Goal: Task Accomplishment & Management: Use online tool/utility

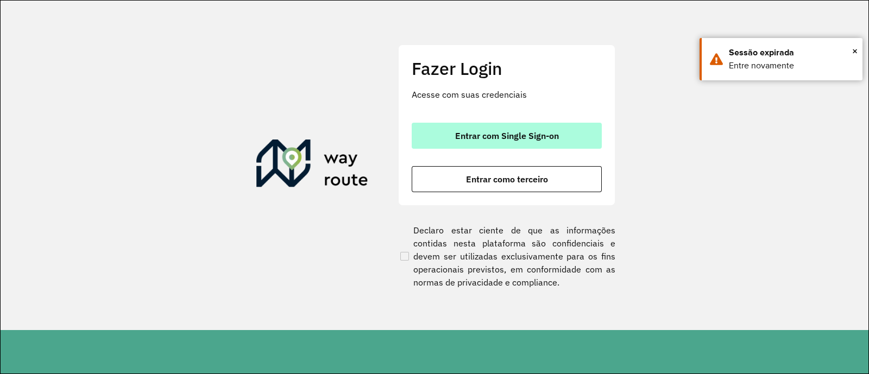
click at [484, 127] on button "Entrar com Single Sign-on" at bounding box center [507, 136] width 190 height 26
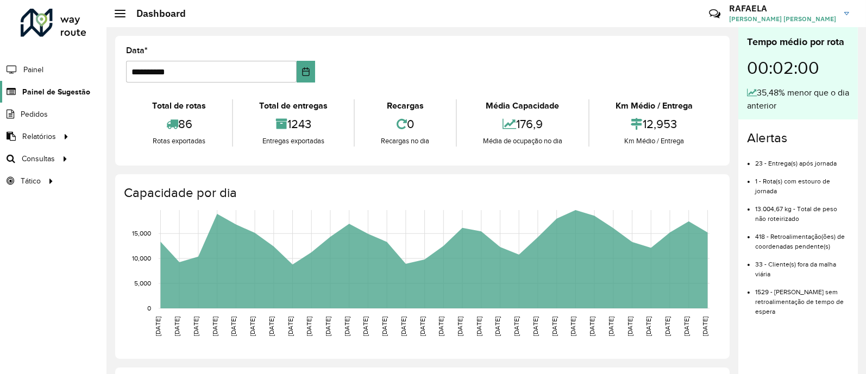
click at [83, 98] on link "Painel de Sugestão" at bounding box center [45, 92] width 90 height 22
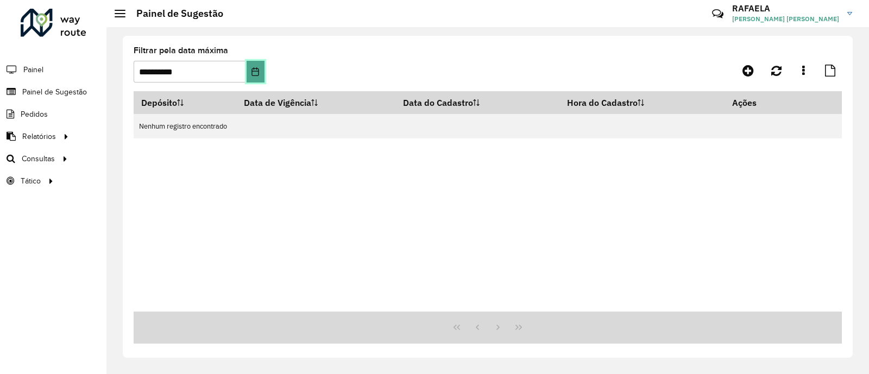
click at [254, 70] on icon "Choose Date" at bounding box center [255, 71] width 9 height 9
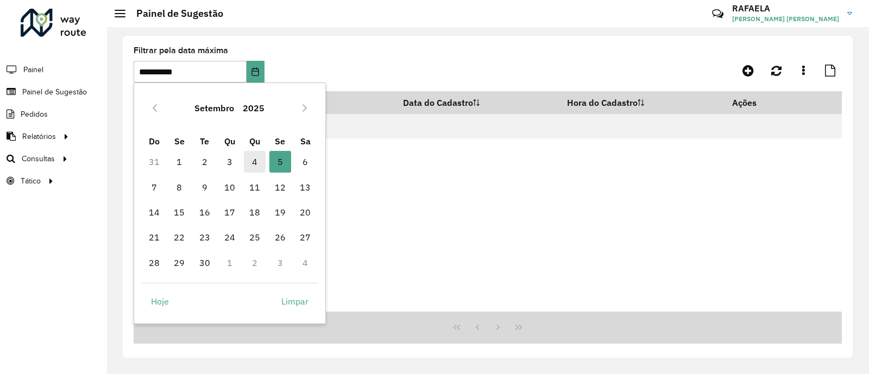
click at [251, 159] on span "4" at bounding box center [255, 162] width 22 height 22
type input "**********"
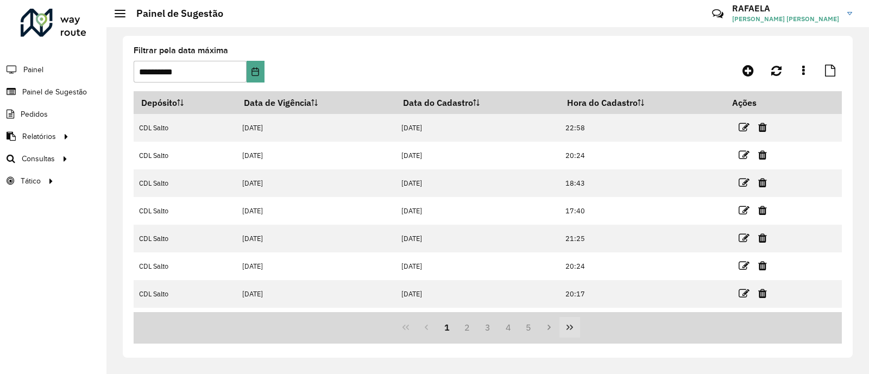
click at [570, 330] on icon "Last Page" at bounding box center [569, 327] width 7 height 5
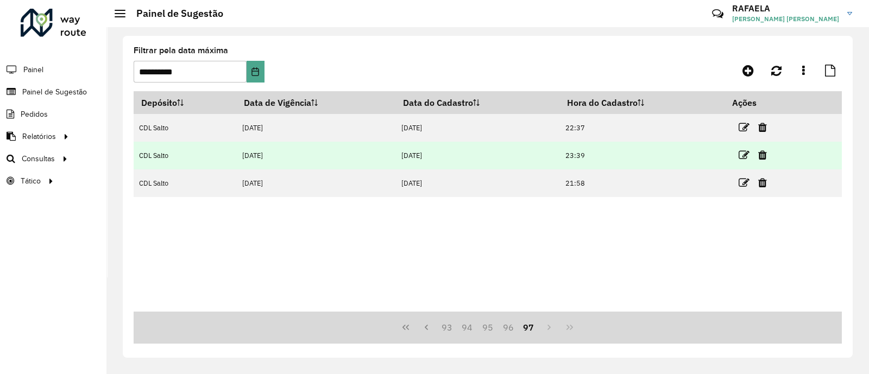
click at [752, 153] on td at bounding box center [756, 155] width 65 height 27
click at [744, 156] on icon at bounding box center [743, 155] width 11 height 11
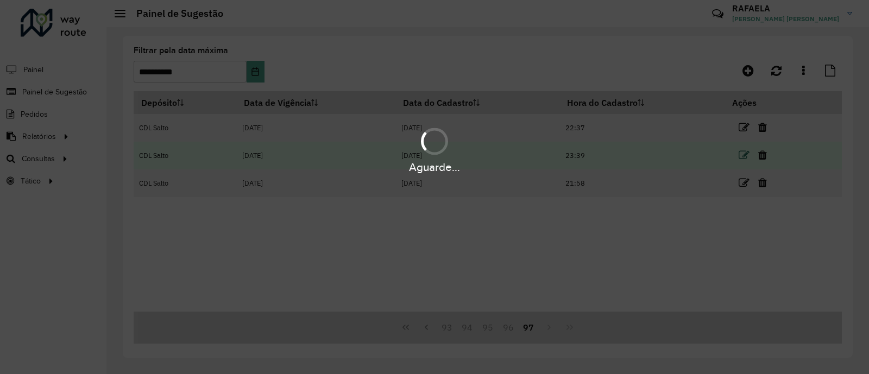
click at [744, 156] on hb-app "**********" at bounding box center [434, 187] width 869 height 374
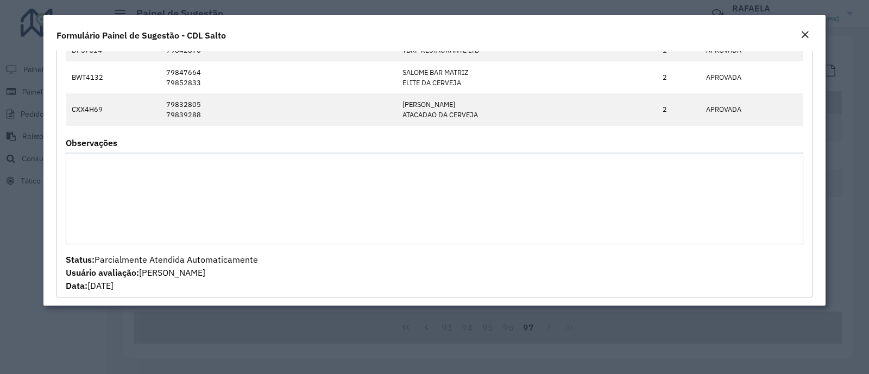
scroll to position [67, 0]
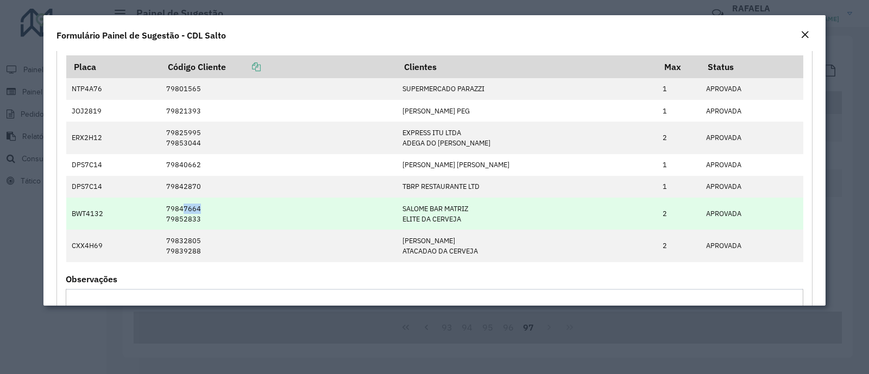
drag, startPoint x: 187, startPoint y: 210, endPoint x: 206, endPoint y: 210, distance: 19.0
click at [206, 210] on td "79847664 79852833" at bounding box center [278, 214] width 237 height 32
drag, startPoint x: 184, startPoint y: 203, endPoint x: 205, endPoint y: 206, distance: 21.5
click at [205, 206] on td "79847664 79852833" at bounding box center [278, 214] width 237 height 32
copy td "47664"
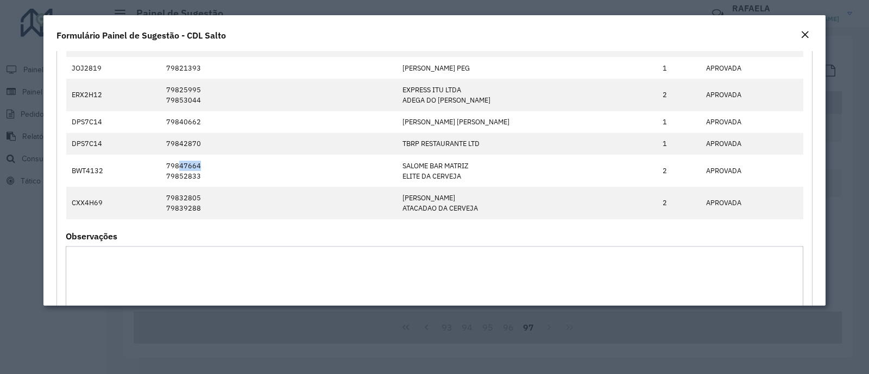
scroll to position [73, 0]
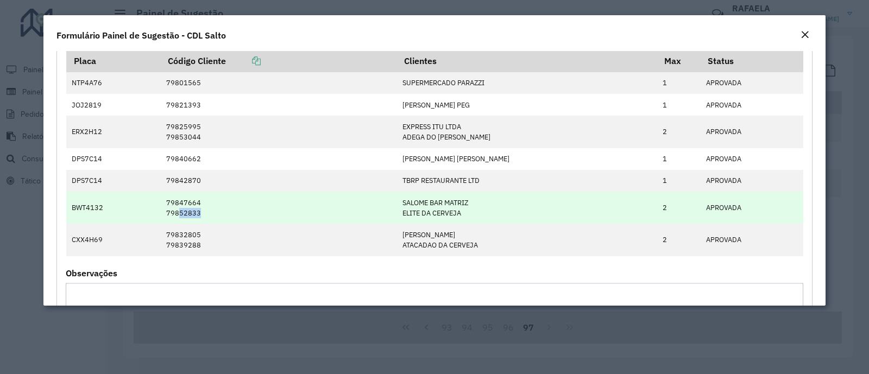
drag, startPoint x: 184, startPoint y: 212, endPoint x: 206, endPoint y: 212, distance: 22.3
click at [206, 212] on td "79847664 79852833" at bounding box center [278, 208] width 237 height 32
copy td "52833"
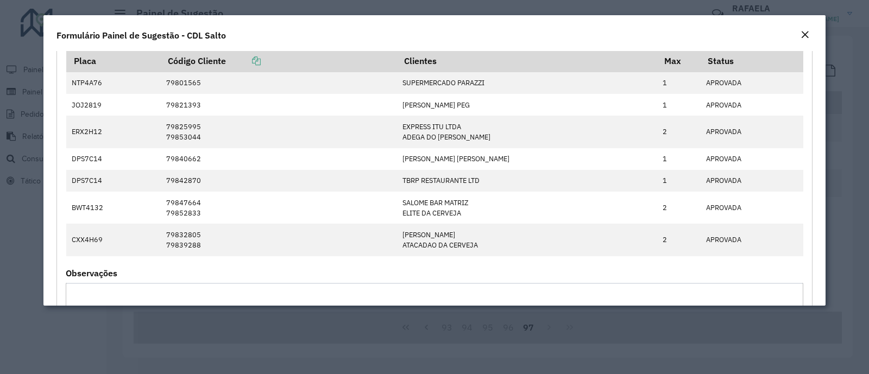
click at [529, 28] on div "Formulário Painel de Sugestão - CDL Salto" at bounding box center [434, 33] width 782 height 36
click at [803, 36] on em "Close" at bounding box center [804, 34] width 9 height 9
